Goal: Find contact information: Find contact information

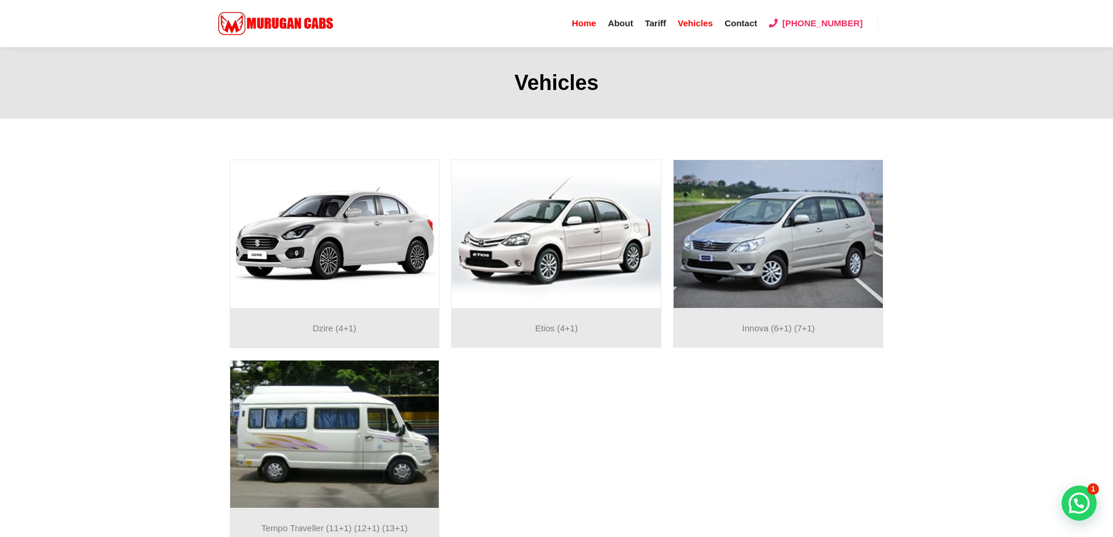
click at [597, 18] on span "Home" at bounding box center [584, 23] width 25 height 10
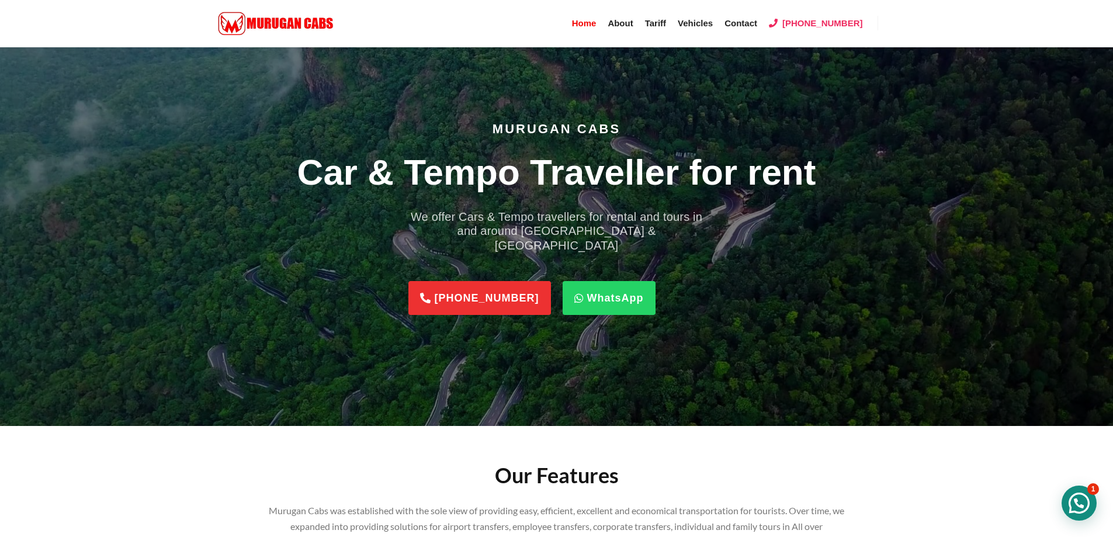
click at [1077, 506] on div "Need help?" at bounding box center [1079, 503] width 35 height 35
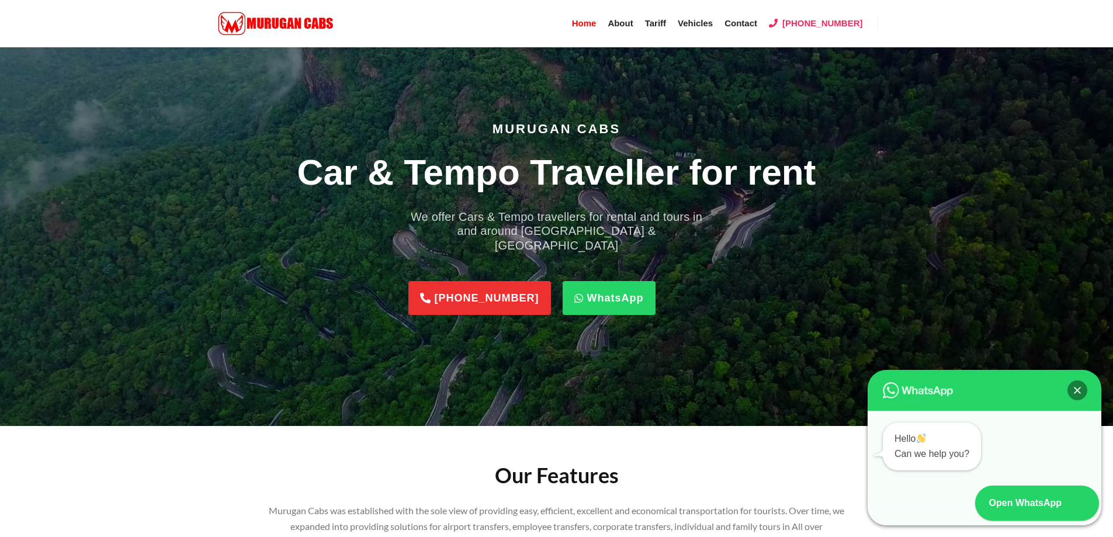
click at [922, 465] on div "Hello Can we help you?" at bounding box center [932, 447] width 98 height 48
click at [999, 507] on div "Open WhatsApp" at bounding box center [1019, 503] width 89 height 35
click at [757, 24] on span "Contact" at bounding box center [741, 23] width 33 height 10
